Goal: Task Accomplishment & Management: Manage account settings

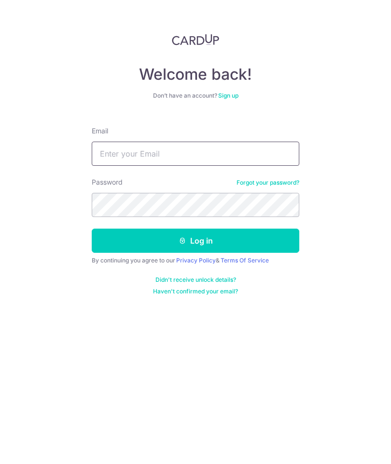
click at [236, 154] on input "Email" at bounding box center [196, 154] width 208 height 24
type input "Zhangsien_grace@outlook.com"
click at [238, 239] on button "Log in" at bounding box center [196, 240] width 208 height 24
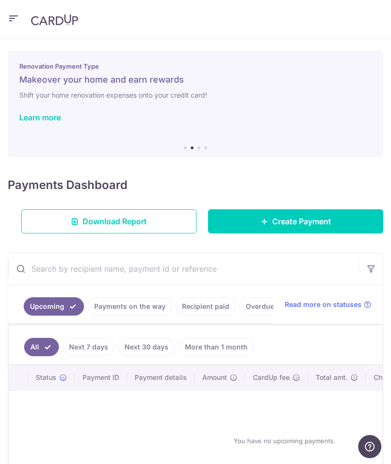
click at [15, 23] on icon "button" at bounding box center [14, 19] width 12 height 12
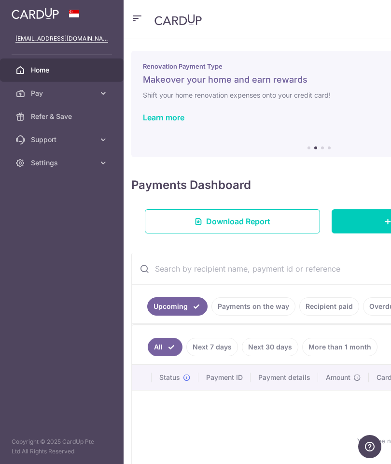
click at [71, 94] on span "Pay" at bounding box center [63, 93] width 64 height 10
click at [56, 115] on span "Payments" at bounding box center [63, 117] width 64 height 10
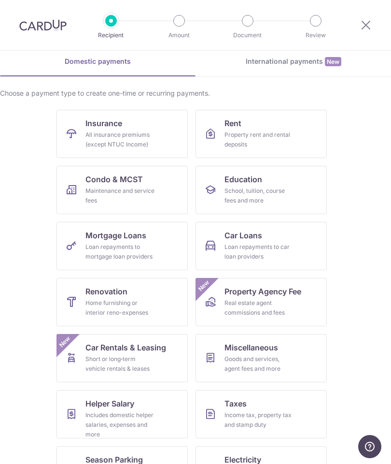
scroll to position [42, 0]
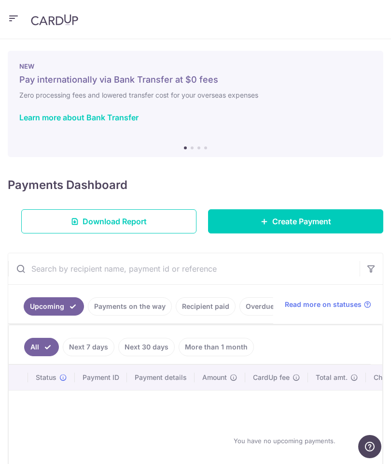
click at [8, 16] on icon "button" at bounding box center [14, 19] width 12 height 12
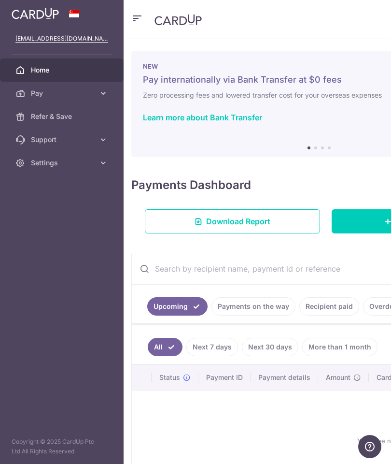
click at [102, 99] on link "Pay" at bounding box center [62, 93] width 124 height 23
click at [63, 117] on span "Payments" at bounding box center [63, 117] width 64 height 10
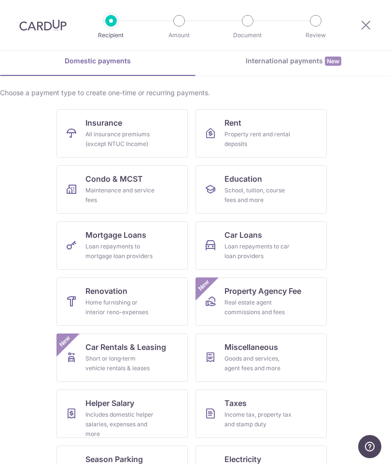
scroll to position [42, 0]
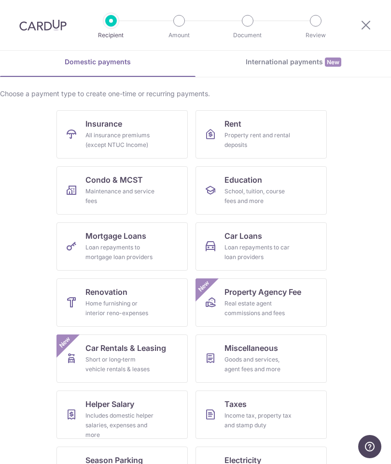
click at [368, 22] on icon at bounding box center [366, 25] width 12 height 12
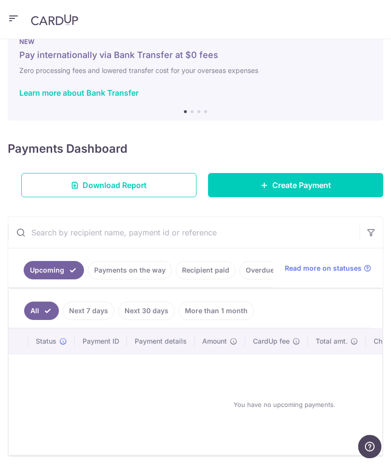
scroll to position [24, 0]
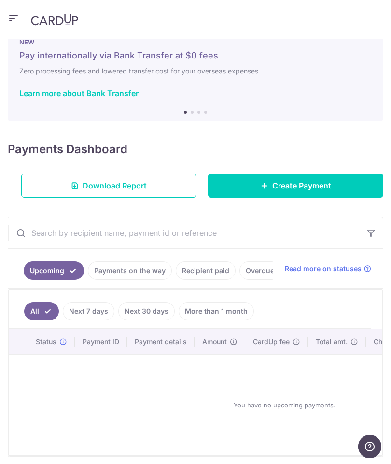
click at [142, 266] on link "Payments on the way" at bounding box center [130, 270] width 84 height 18
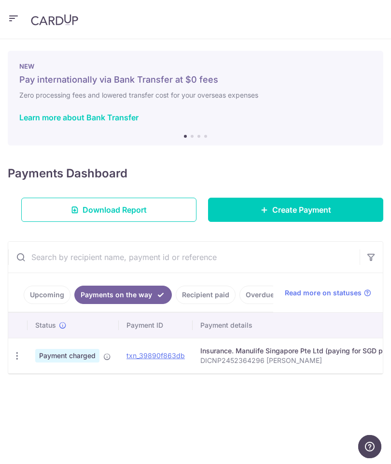
scroll to position [0, 0]
click at [338, 290] on span "Read more on statuses" at bounding box center [323, 293] width 77 height 10
click at [16, 20] on icon "button" at bounding box center [14, 19] width 12 height 12
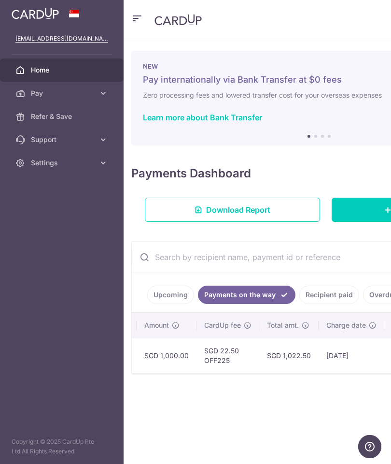
scroll to position [0, 400]
click at [103, 169] on link "Settings" at bounding box center [62, 162] width 124 height 23
click at [53, 208] on span "Logout" at bounding box center [63, 209] width 64 height 10
